Goal: Transaction & Acquisition: Purchase product/service

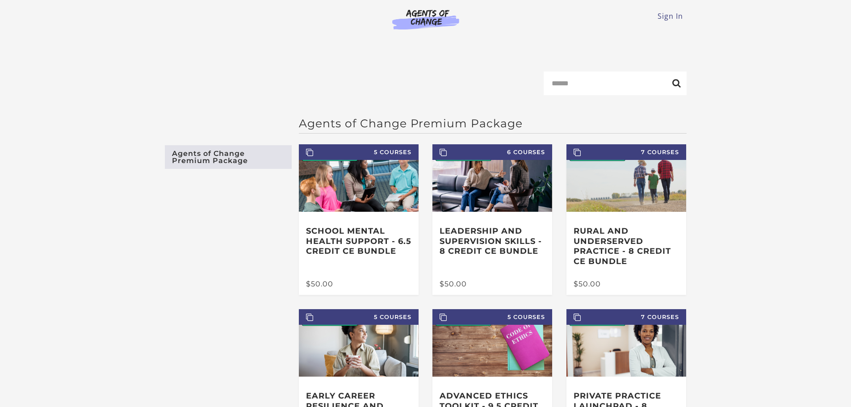
click at [778, 64] on main "Search Agents of Change Premium Package Agents of Change Premium Package 5 Cour…" at bounding box center [425, 285] width 851 height 485
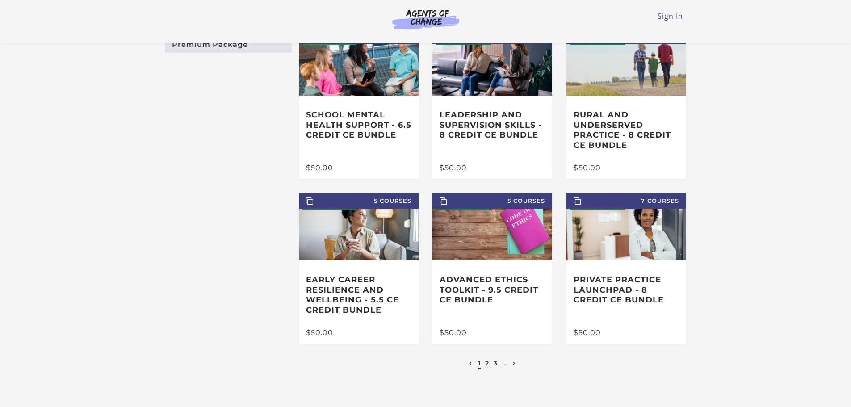
scroll to position [71, 0]
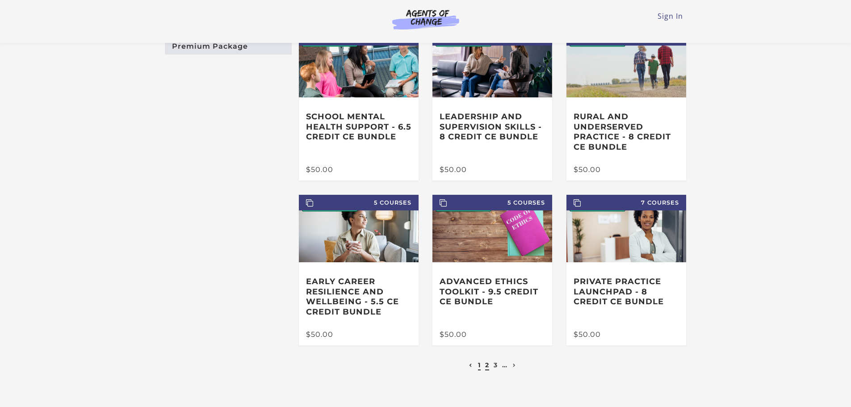
click at [488, 369] on link "2" at bounding box center [487, 365] width 4 height 8
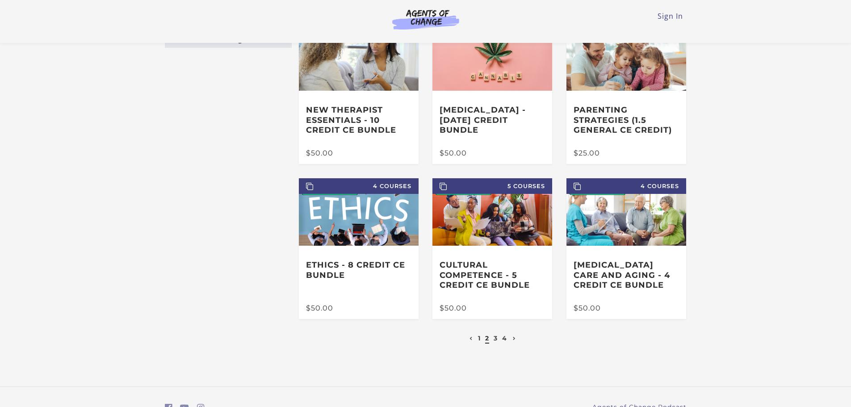
scroll to position [89, 0]
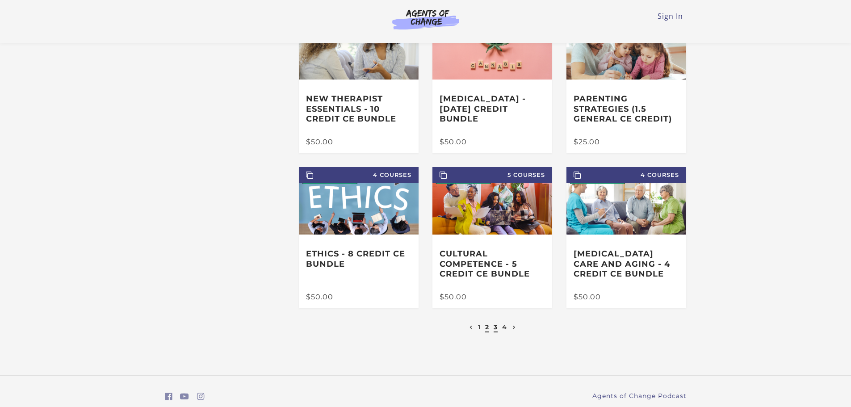
click at [495, 330] on link "3" at bounding box center [496, 327] width 4 height 8
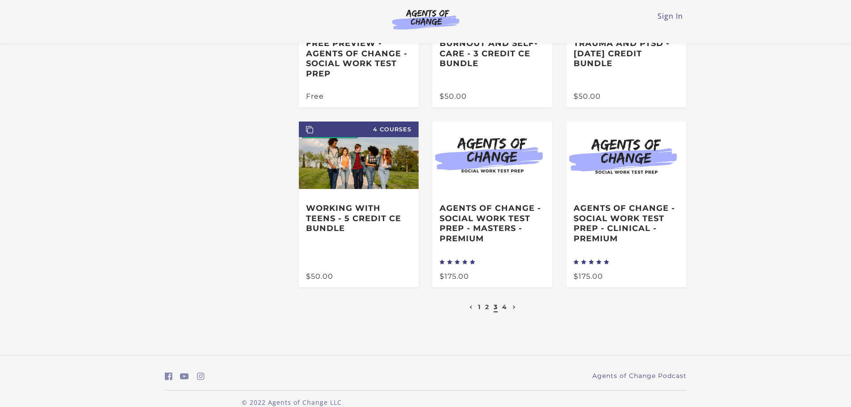
scroll to position [160, 0]
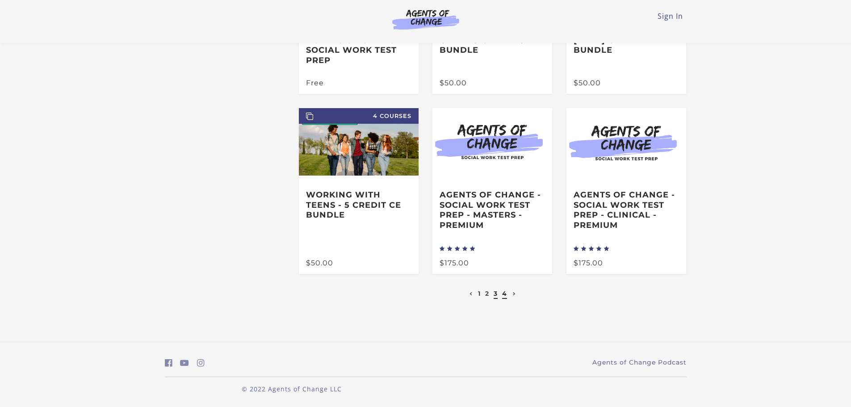
click at [506, 294] on link "4" at bounding box center [504, 293] width 5 height 8
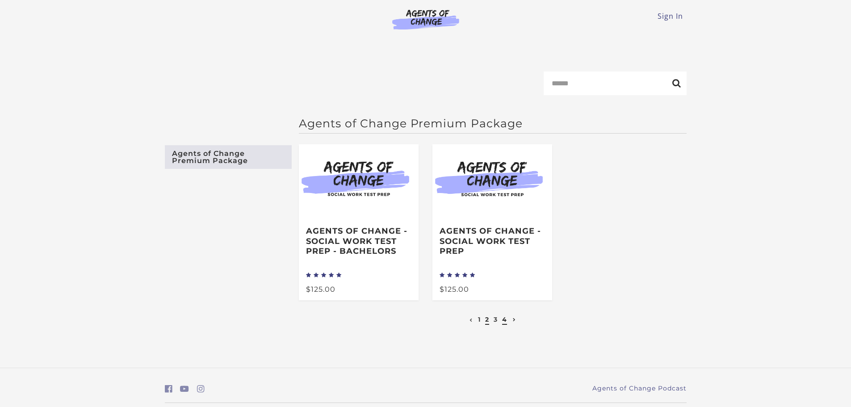
click at [486, 323] on link "2" at bounding box center [487, 319] width 4 height 8
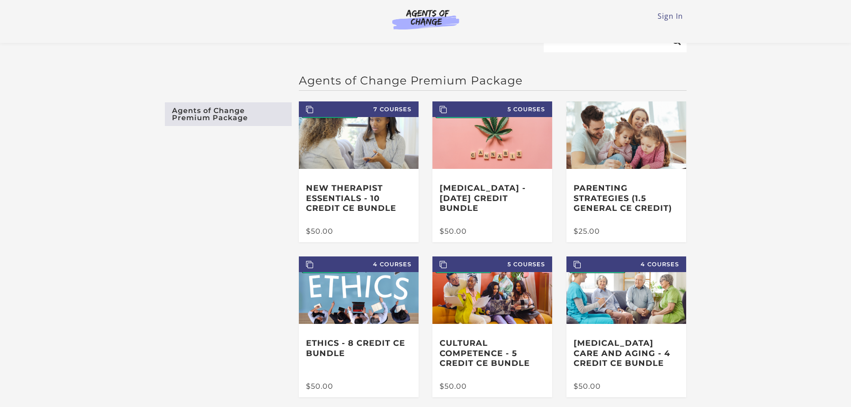
scroll to position [18, 0]
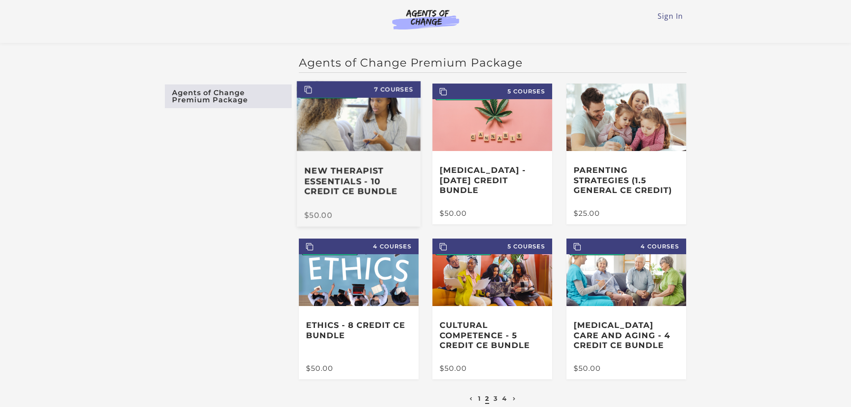
click at [359, 196] on h3 "New Therapist Essentials - 10 Credit CE Bundle" at bounding box center [358, 181] width 109 height 31
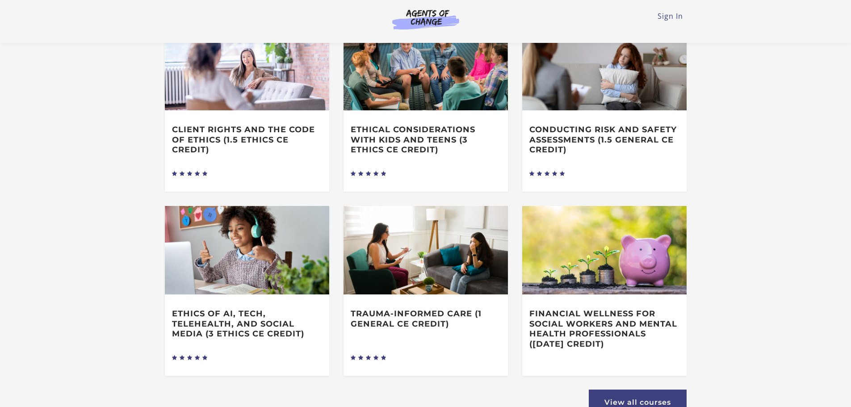
scroll to position [470, 0]
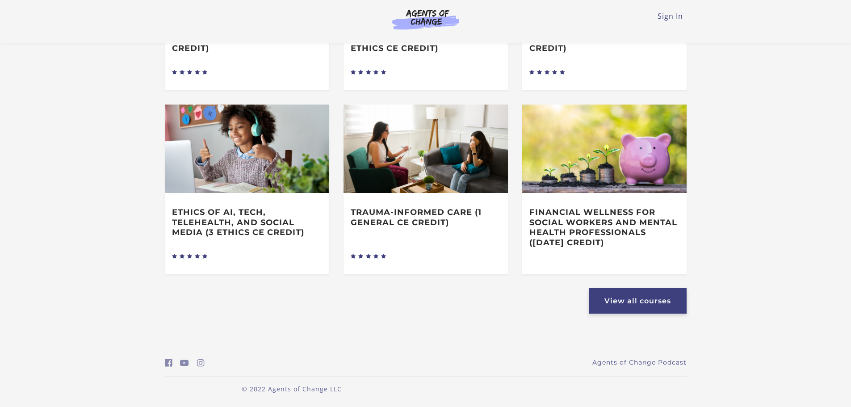
click at [624, 298] on link "View all courses" at bounding box center [638, 300] width 98 height 25
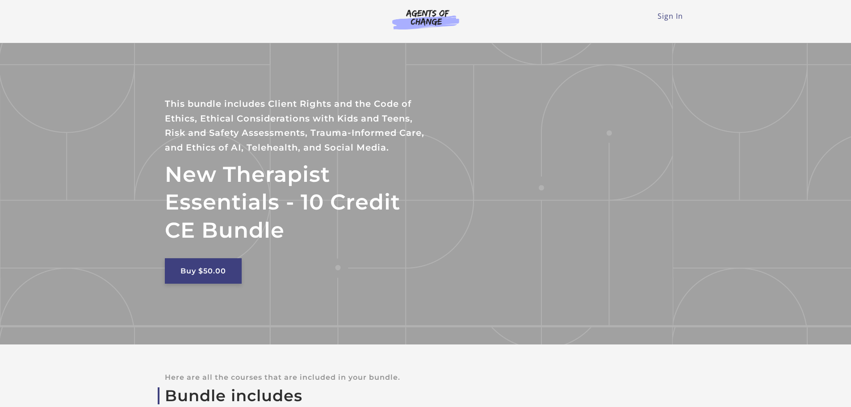
click at [200, 272] on link "Buy $50.00" at bounding box center [203, 270] width 77 height 25
